Goal: Task Accomplishment & Management: Manage account settings

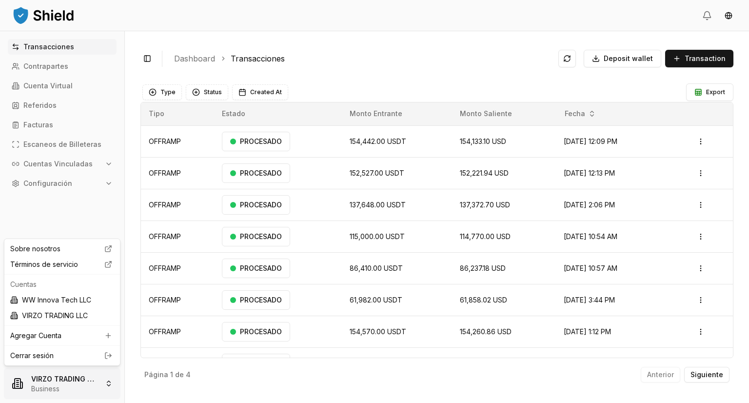
click at [71, 391] on html "Transacciones Contrapartes Cuenta Virtual Referidos Facturas Escaneos de Billet…" at bounding box center [374, 201] width 749 height 403
click at [67, 305] on div "WW Innova Tech LLC" at bounding box center [62, 300] width 112 height 16
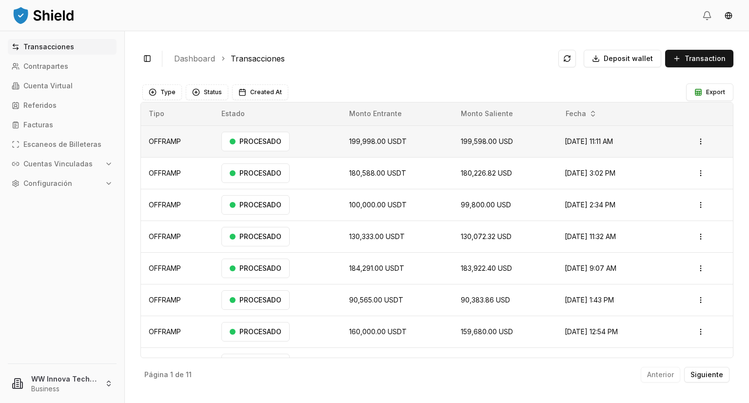
click at [425, 147] on td "199,998.00 USDT" at bounding box center [397, 142] width 111 height 32
click at [692, 136] on html "Transacciones Contrapartes Cuenta Virtual Referidos Facturas Escaneos de Billet…" at bounding box center [374, 201] width 749 height 403
click at [670, 178] on p "Ver Detalles" at bounding box center [665, 180] width 36 height 6
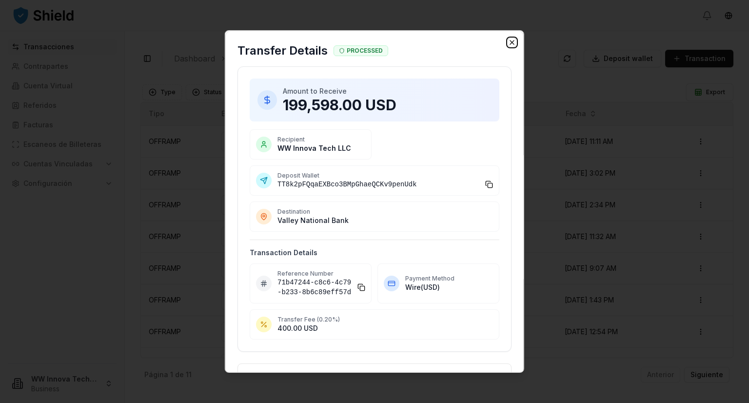
click at [508, 40] on icon "button" at bounding box center [512, 43] width 8 height 8
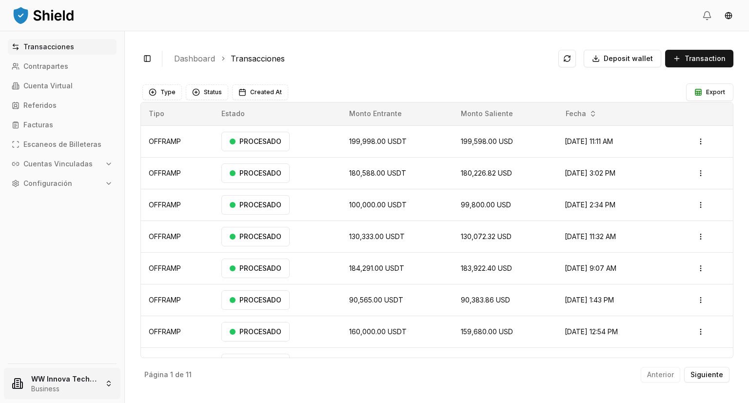
click at [77, 377] on html "Transacciones Contrapartes Cuenta Virtual Referidos Facturas Escaneos de Billet…" at bounding box center [374, 201] width 749 height 403
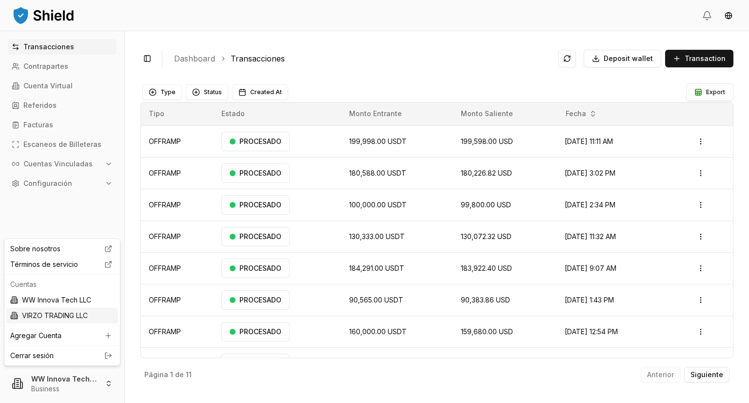
click at [68, 312] on div "VIRZO TRADING LLC" at bounding box center [62, 316] width 112 height 16
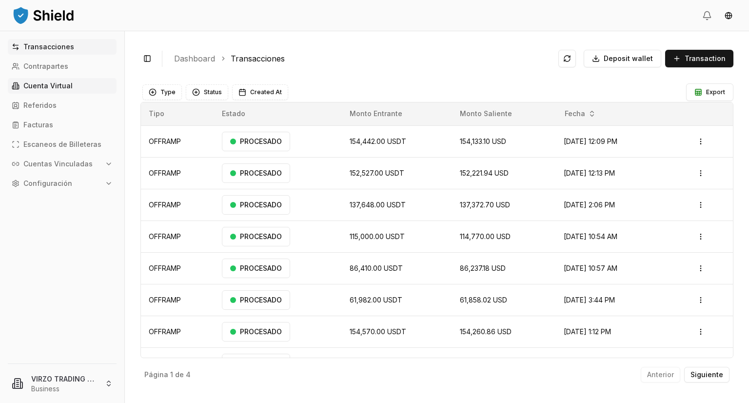
click at [59, 86] on p "Cuenta Virtual" at bounding box center [47, 85] width 49 height 7
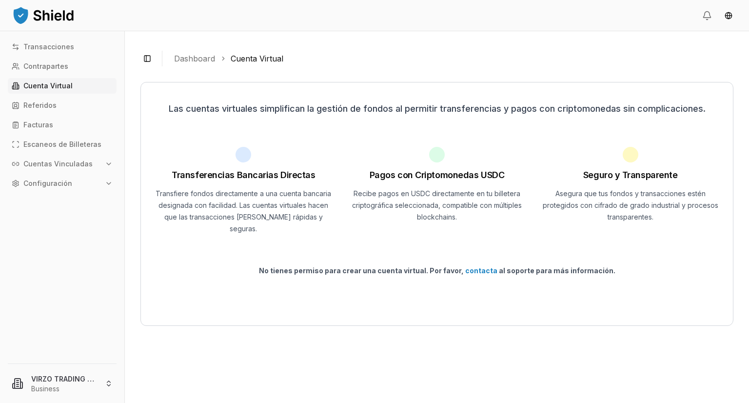
click at [73, 155] on div "Transacciones Contrapartes Cuenta Virtual Referidos Facturas Escaneos de Billet…" at bounding box center [62, 195] width 124 height 313
click at [76, 161] on p "Cuentas Vinculadas" at bounding box center [57, 164] width 69 height 7
click at [79, 198] on p "Cuentas Bancarias" at bounding box center [56, 198] width 65 height 7
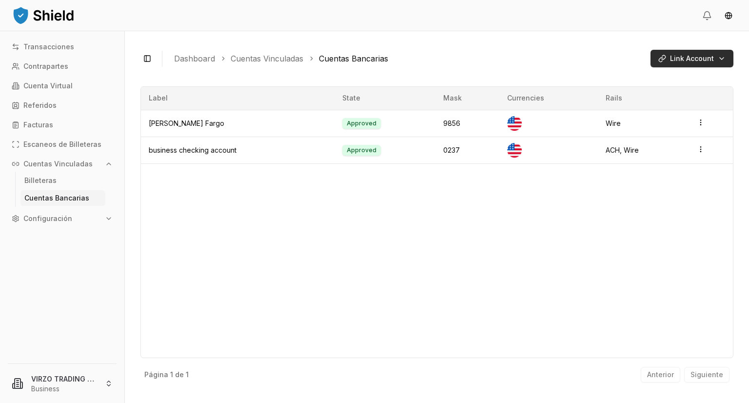
click at [698, 53] on html "Transacciones Contrapartes Cuenta Virtual Referidos Facturas Escaneos de Billet…" at bounding box center [374, 201] width 749 height 403
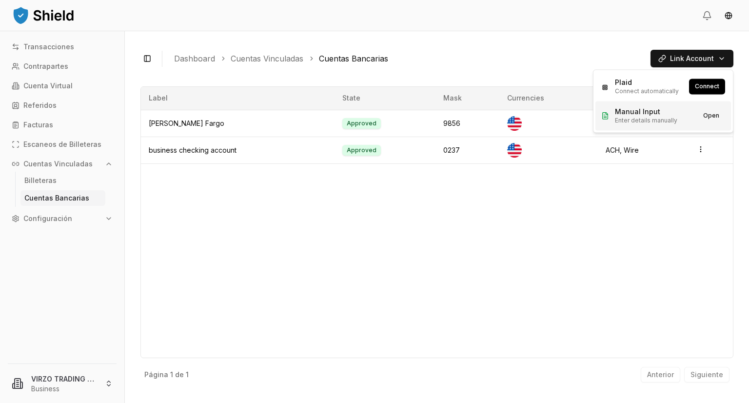
click at [664, 120] on span "Enter details manually" at bounding box center [646, 121] width 62 height 8
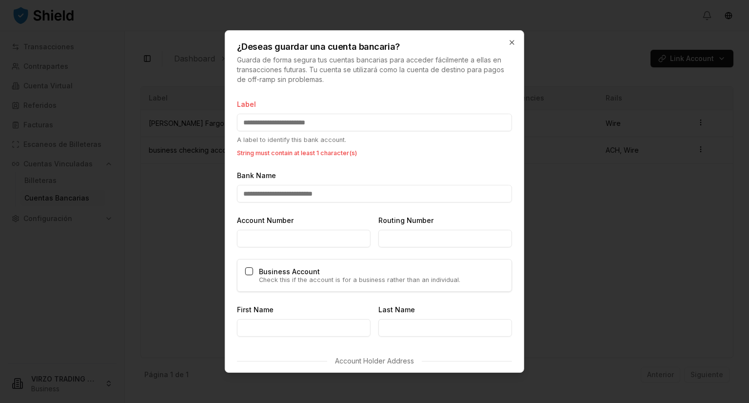
click at [332, 116] on input "Label" at bounding box center [374, 123] width 275 height 18
type input "**********"
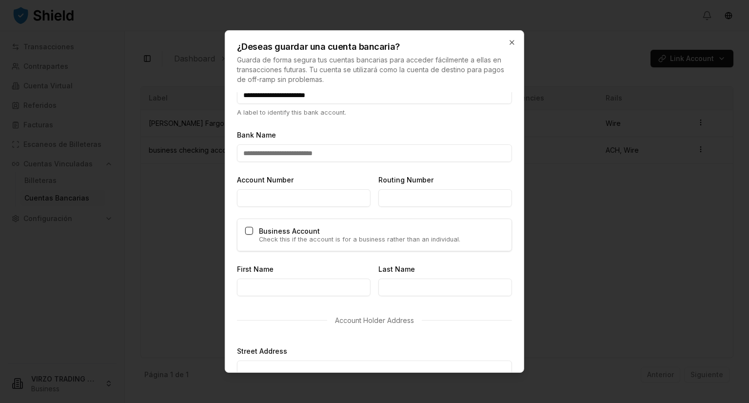
scroll to position [33, 0]
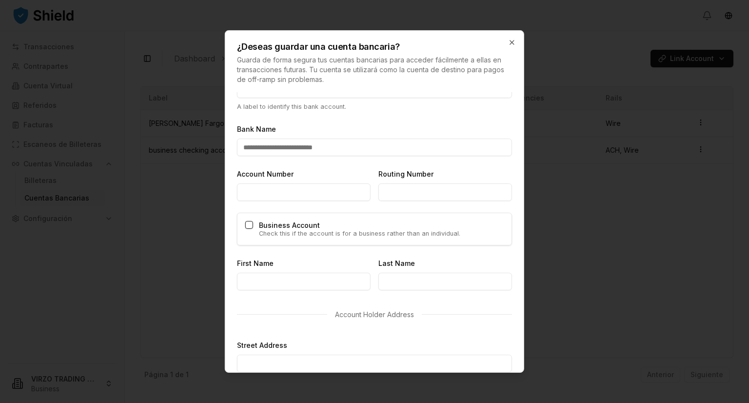
click at [342, 159] on form "**********" at bounding box center [374, 369] width 275 height 609
click at [335, 151] on input "Bank Name" at bounding box center [374, 148] width 275 height 18
click at [511, 41] on icon "button" at bounding box center [512, 43] width 8 height 8
